Goal: Task Accomplishment & Management: Complete application form

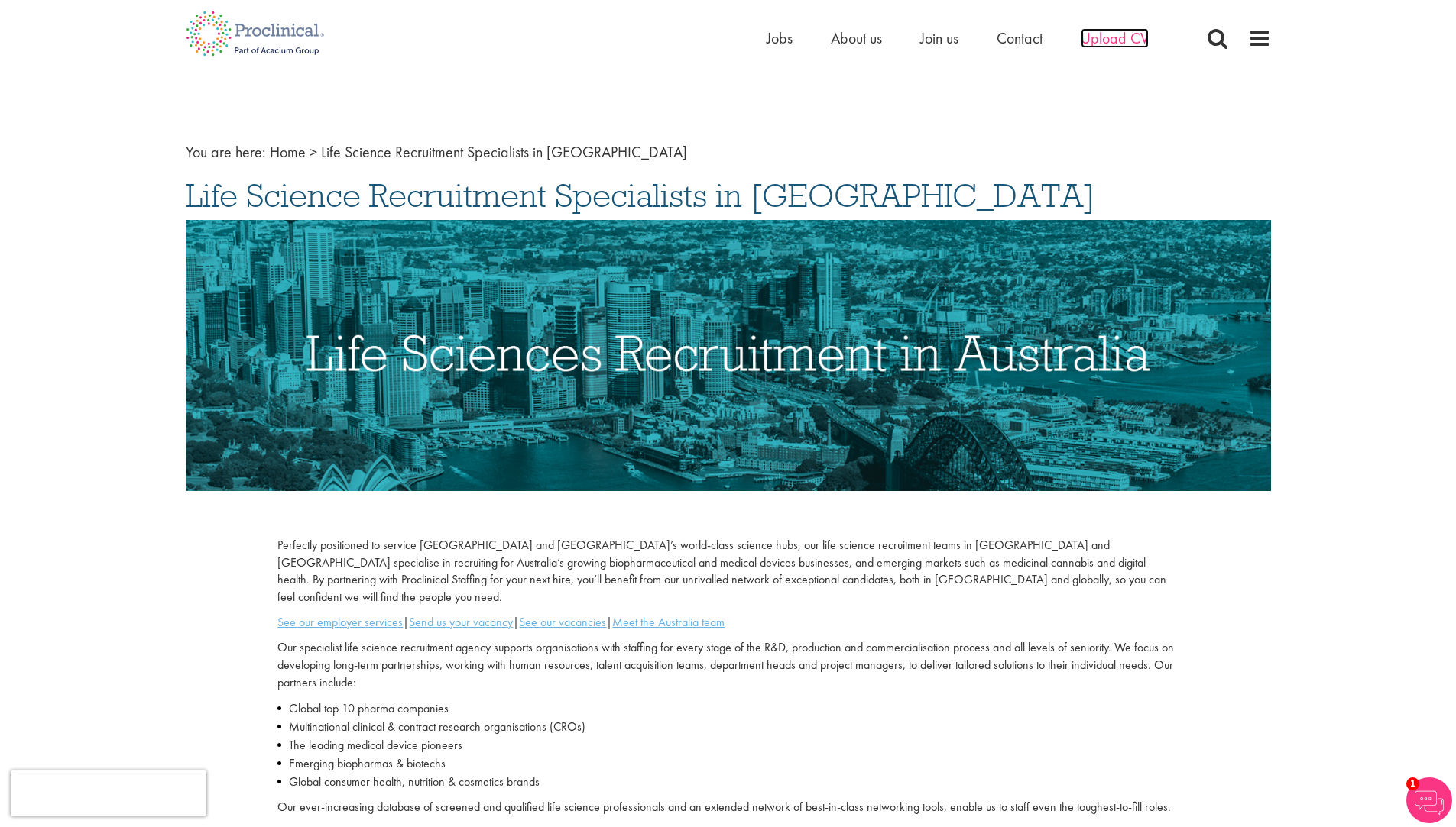
click at [1116, 34] on span "Upload CV" at bounding box center [1115, 38] width 68 height 20
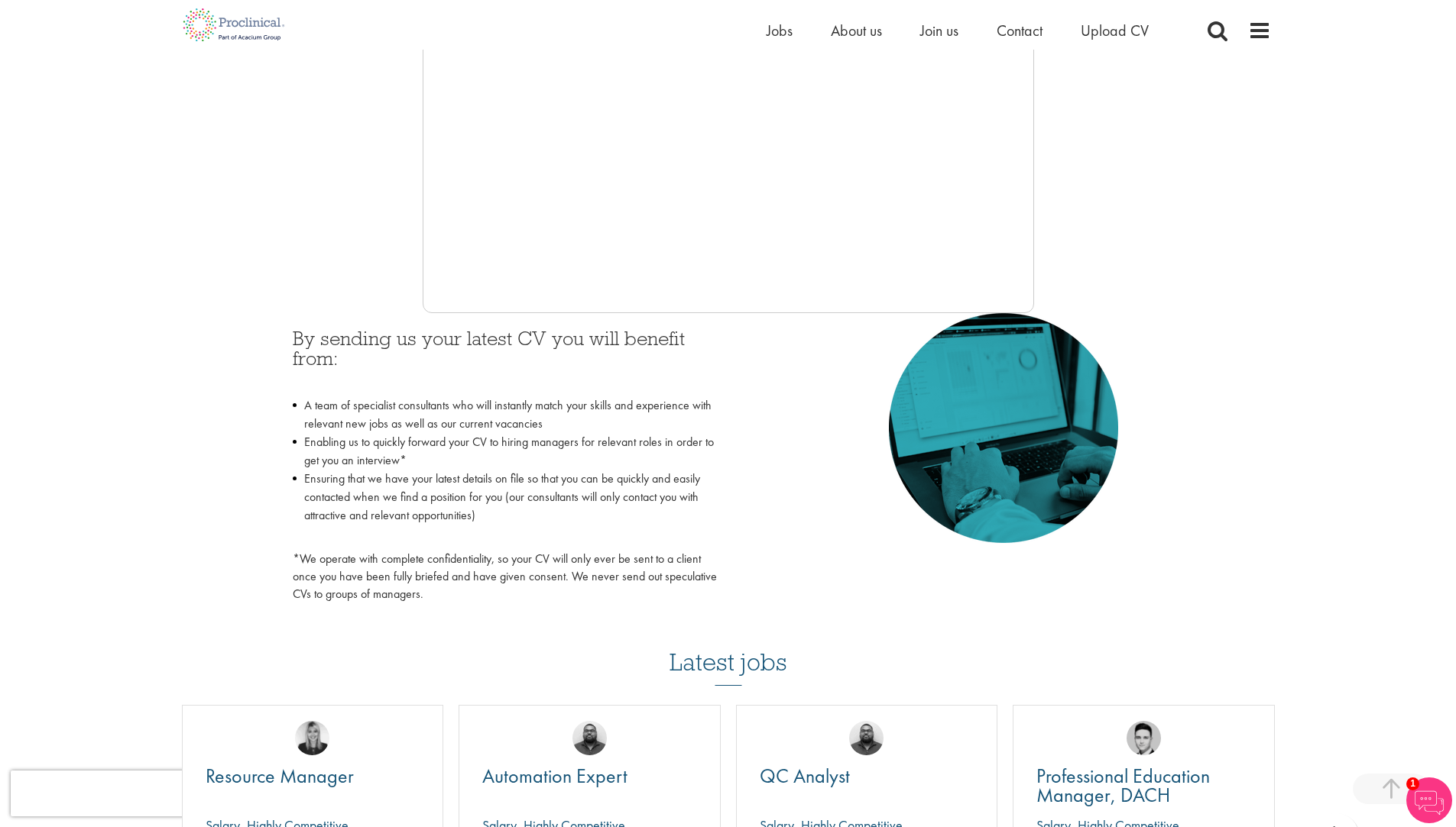
scroll to position [230, 0]
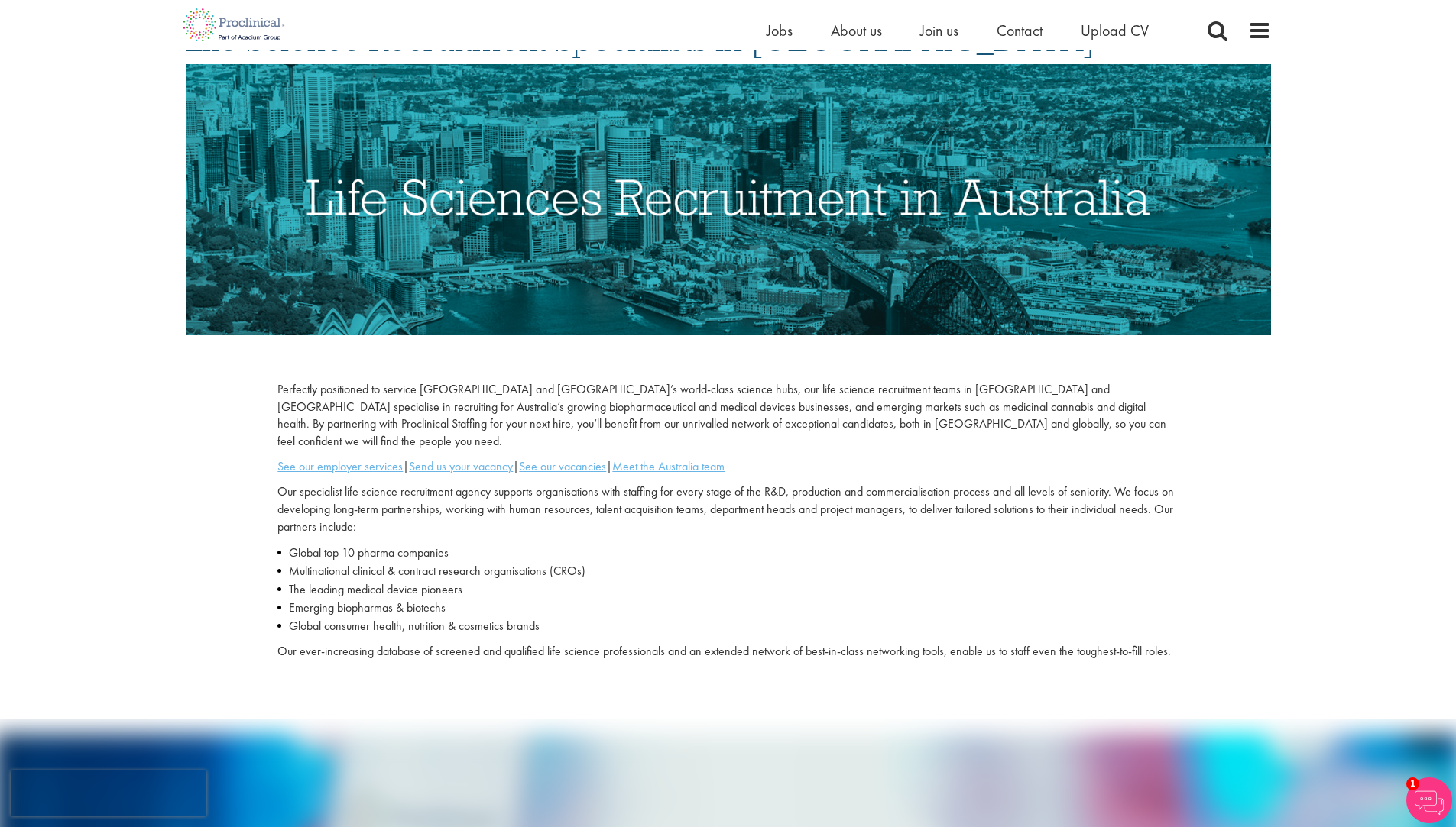
scroll to position [76, 0]
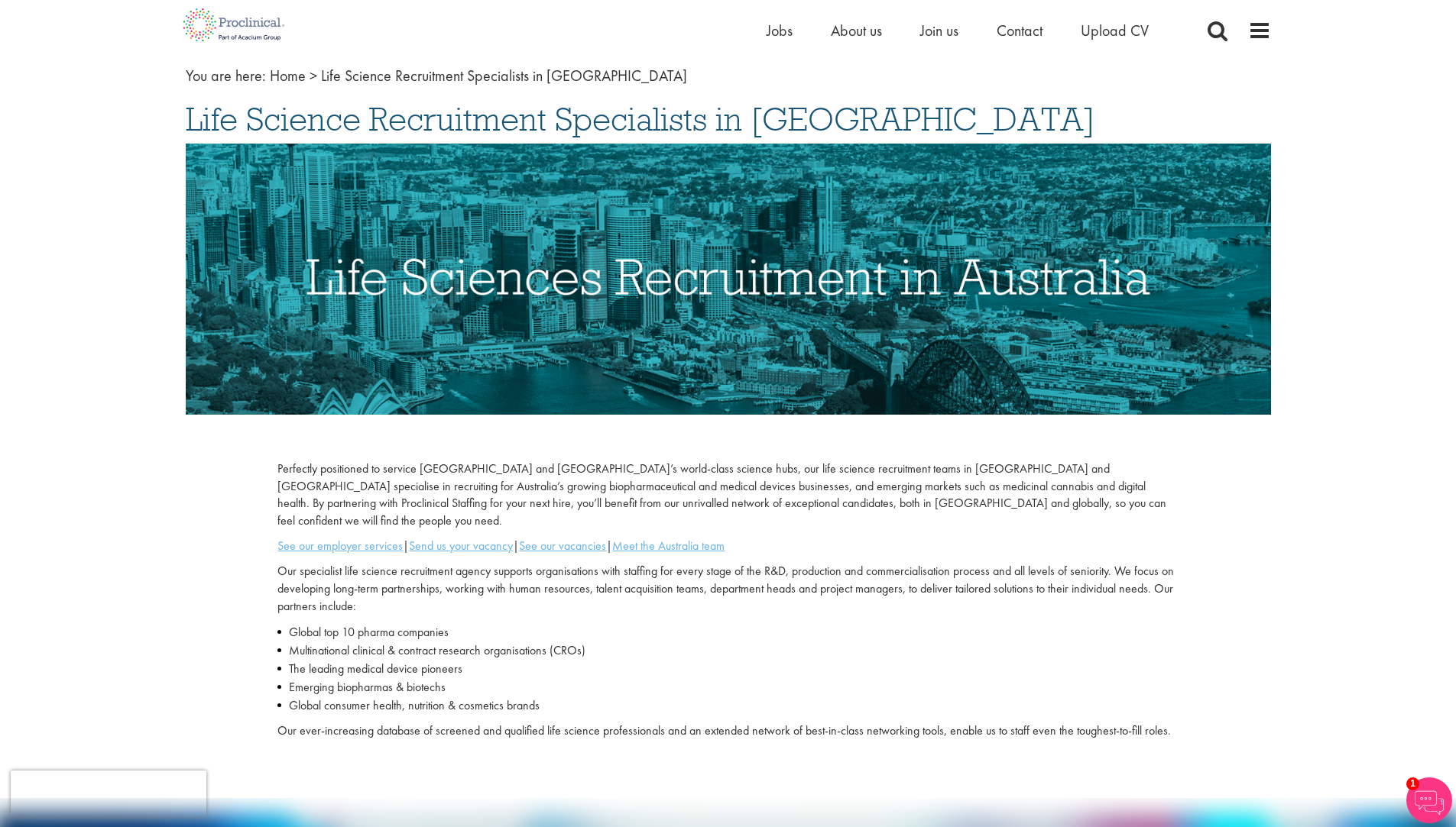
click at [1079, 27] on ul "Home Jobs About us Join us Contact Upload CV" at bounding box center [977, 31] width 421 height 23
click at [1100, 34] on span "Upload CV" at bounding box center [1115, 31] width 68 height 20
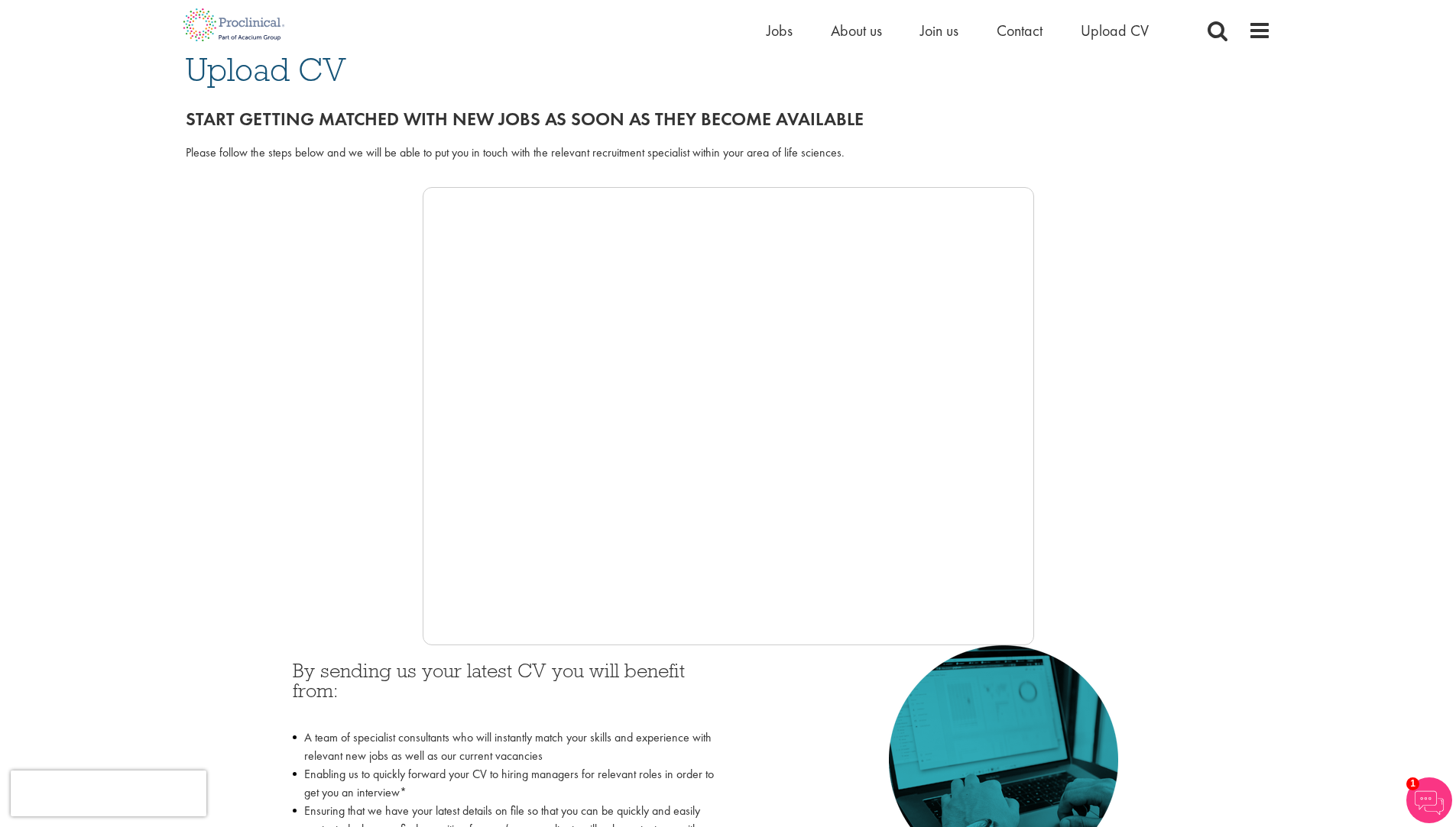
scroll to position [152, 0]
